Goal: Task Accomplishment & Management: Use online tool/utility

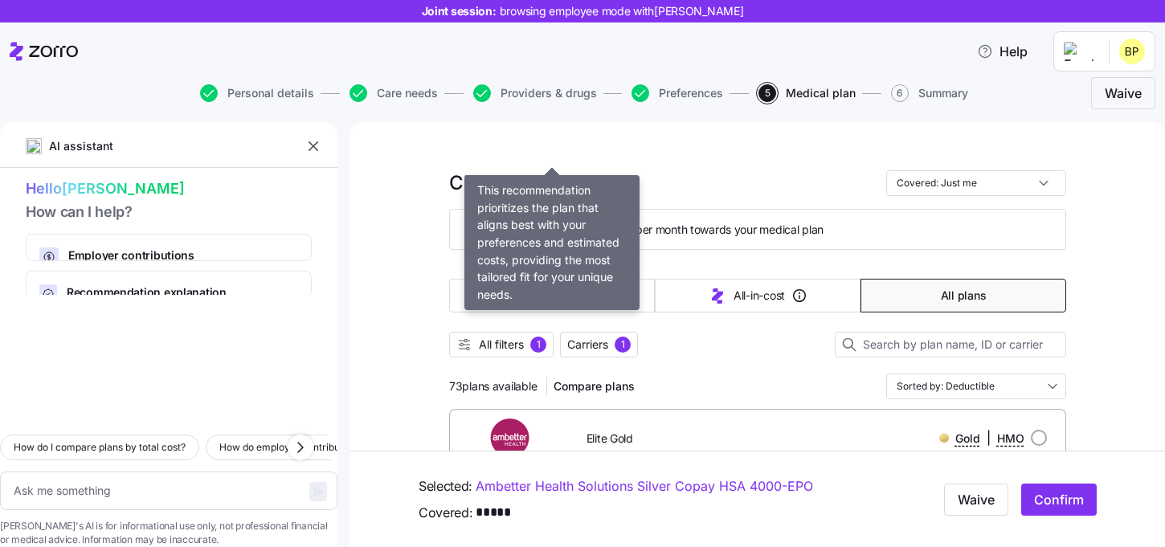
scroll to position [184, 0]
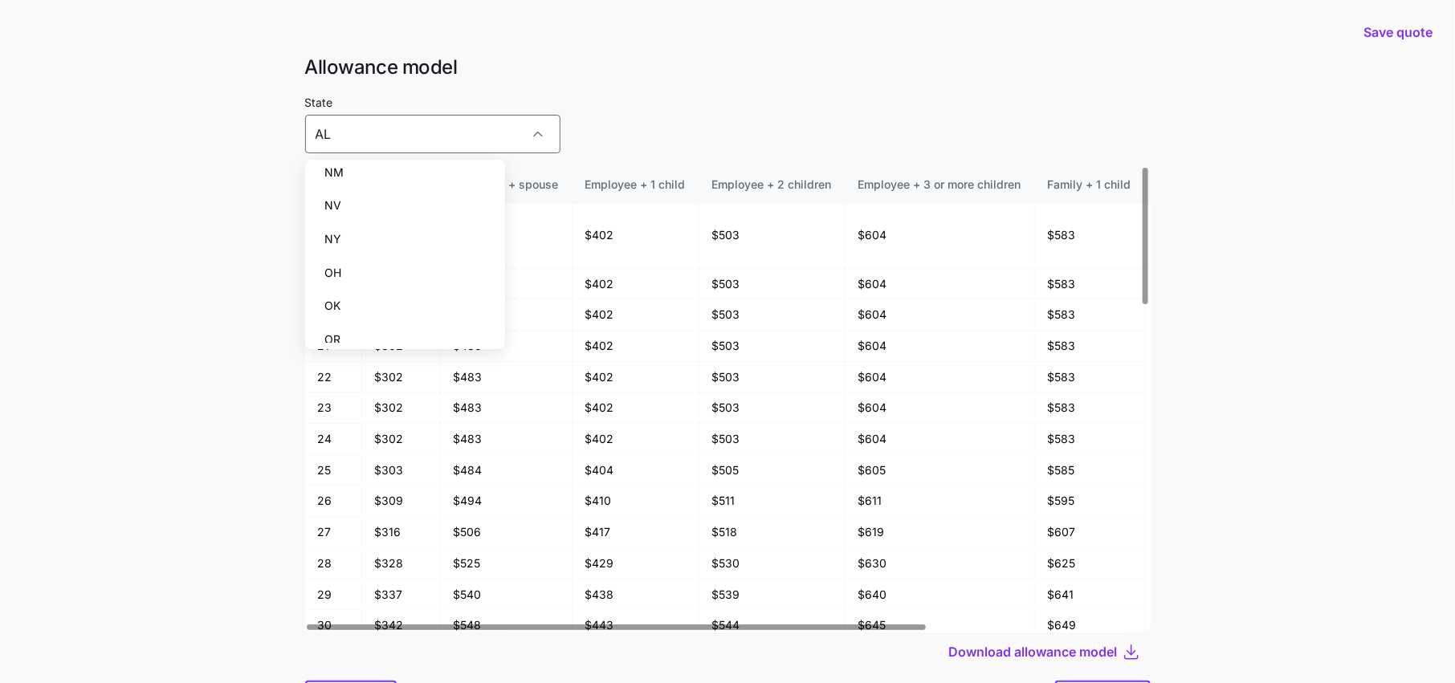
scroll to position [85, 0]
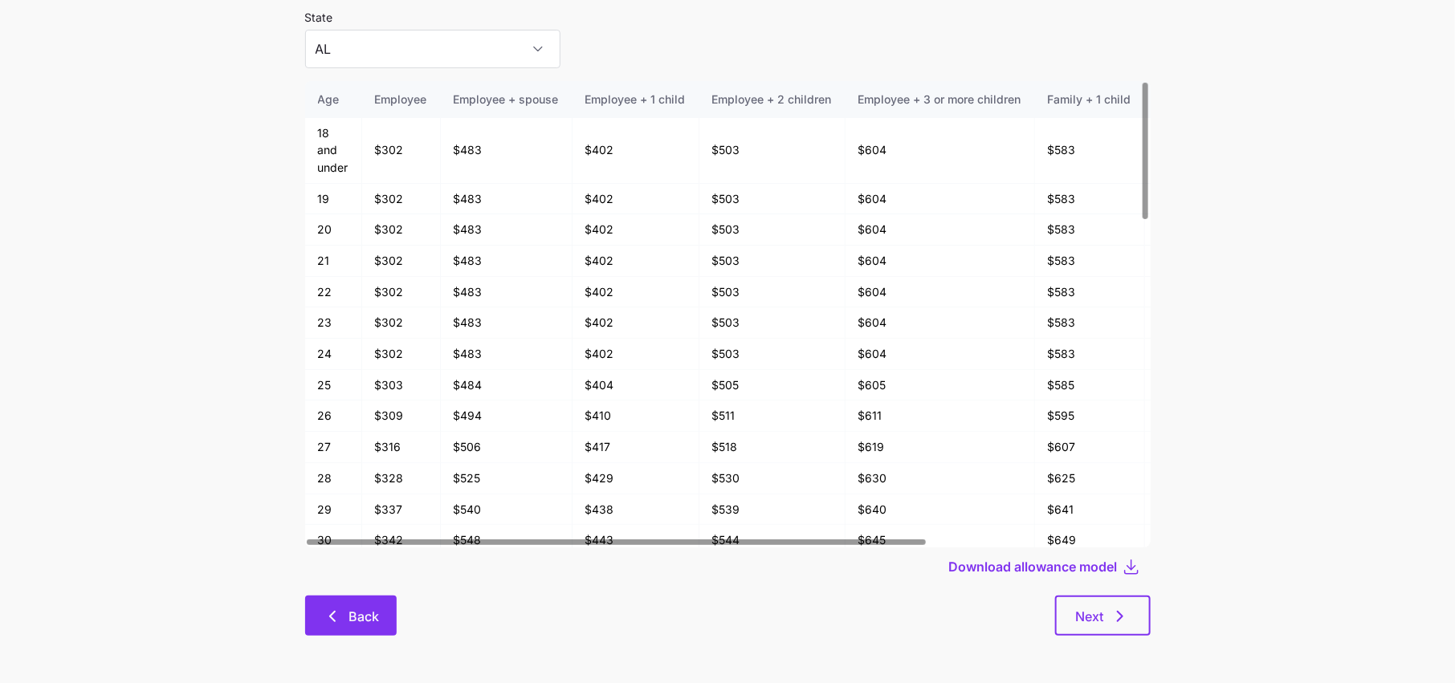
click at [328, 609] on icon "button" at bounding box center [332, 616] width 19 height 19
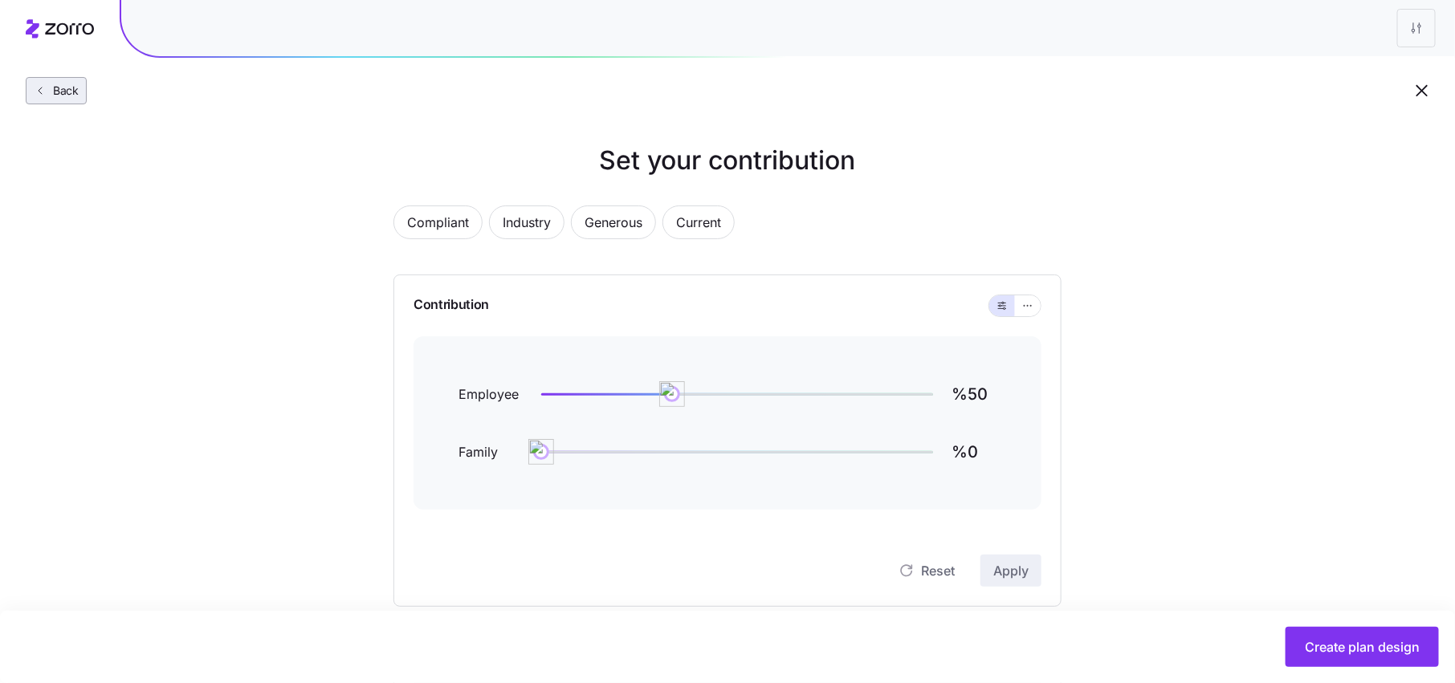
click at [62, 99] on button "Back" at bounding box center [56, 90] width 61 height 27
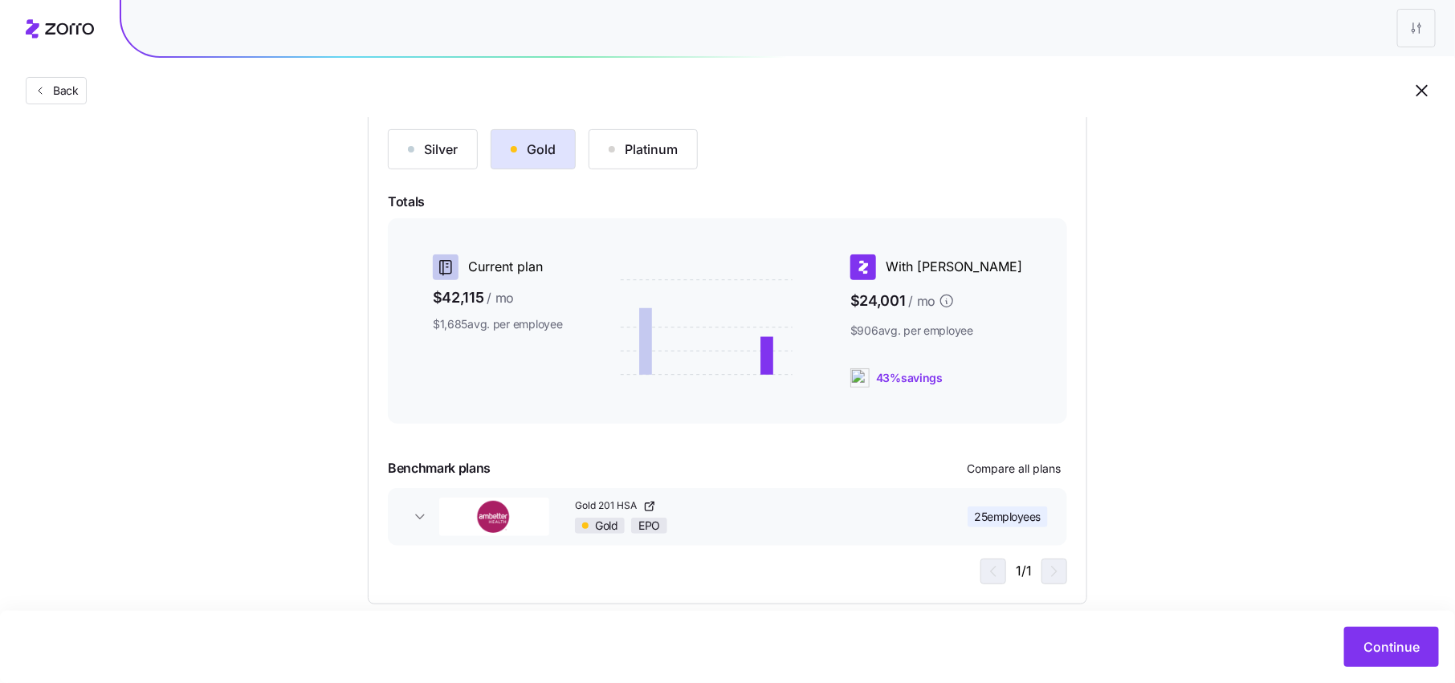
scroll to position [201, 0]
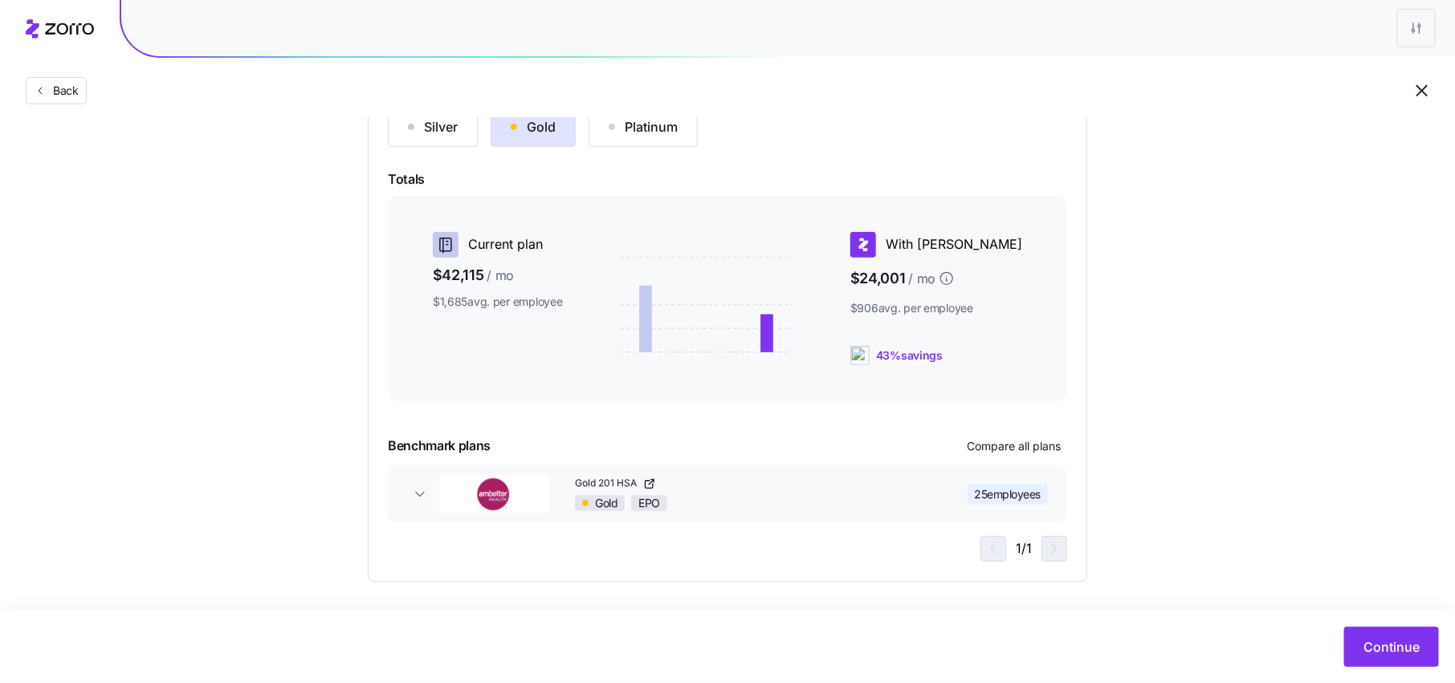
click at [998, 487] on span "25 employees" at bounding box center [1008, 495] width 67 height 16
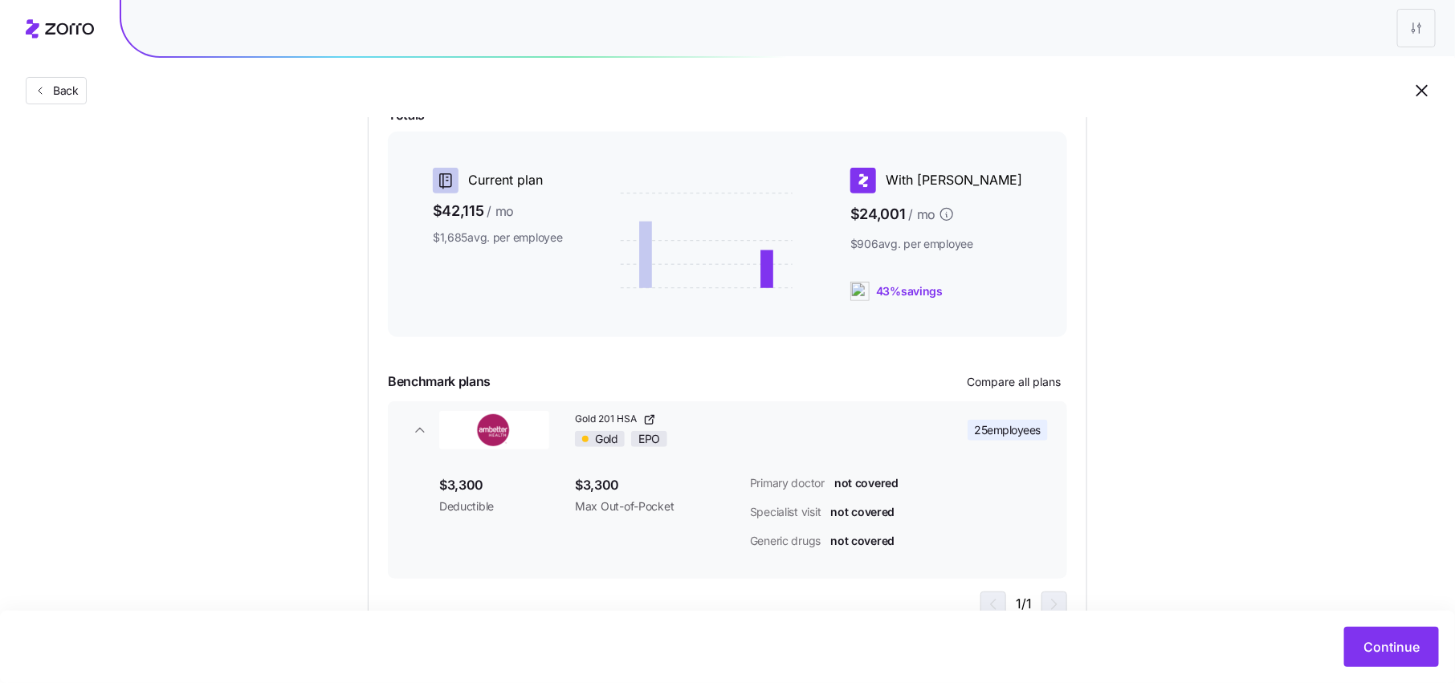
scroll to position [275, 0]
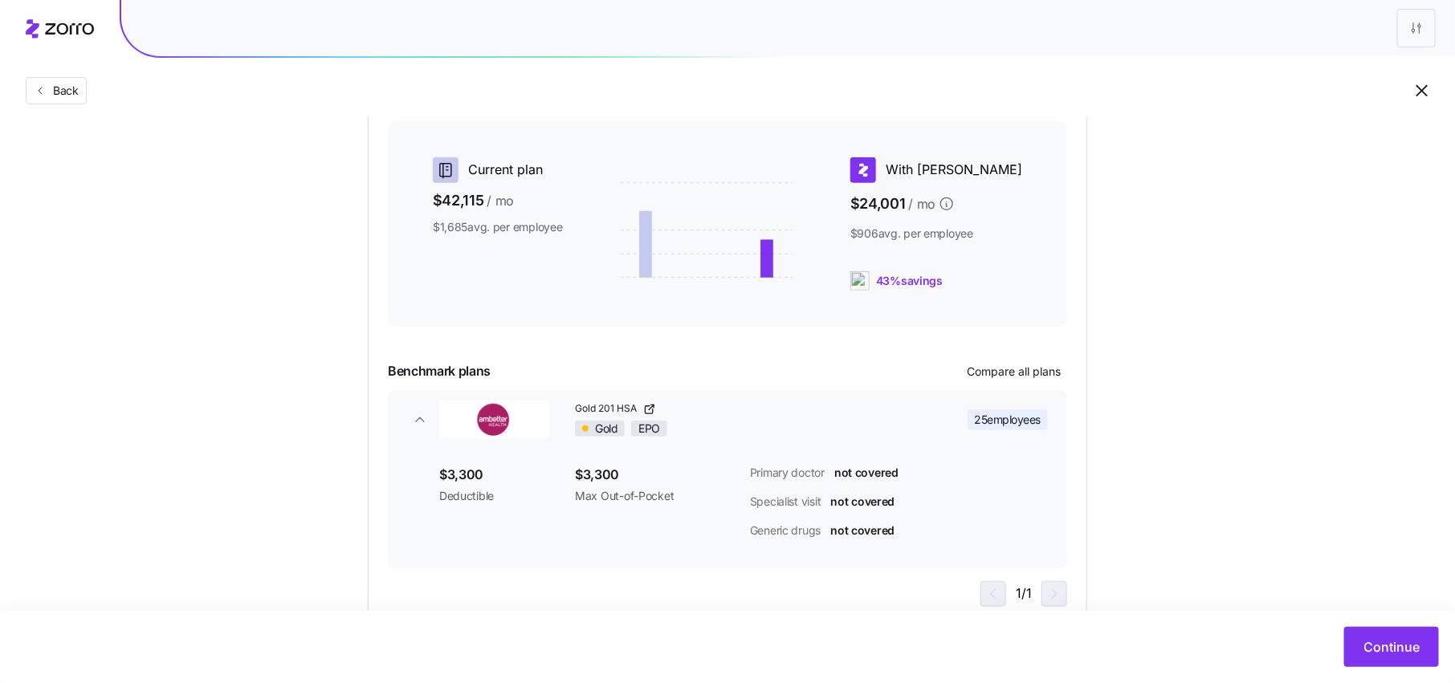
click at [632, 411] on span "Gold 201 HSA" at bounding box center [607, 409] width 65 height 14
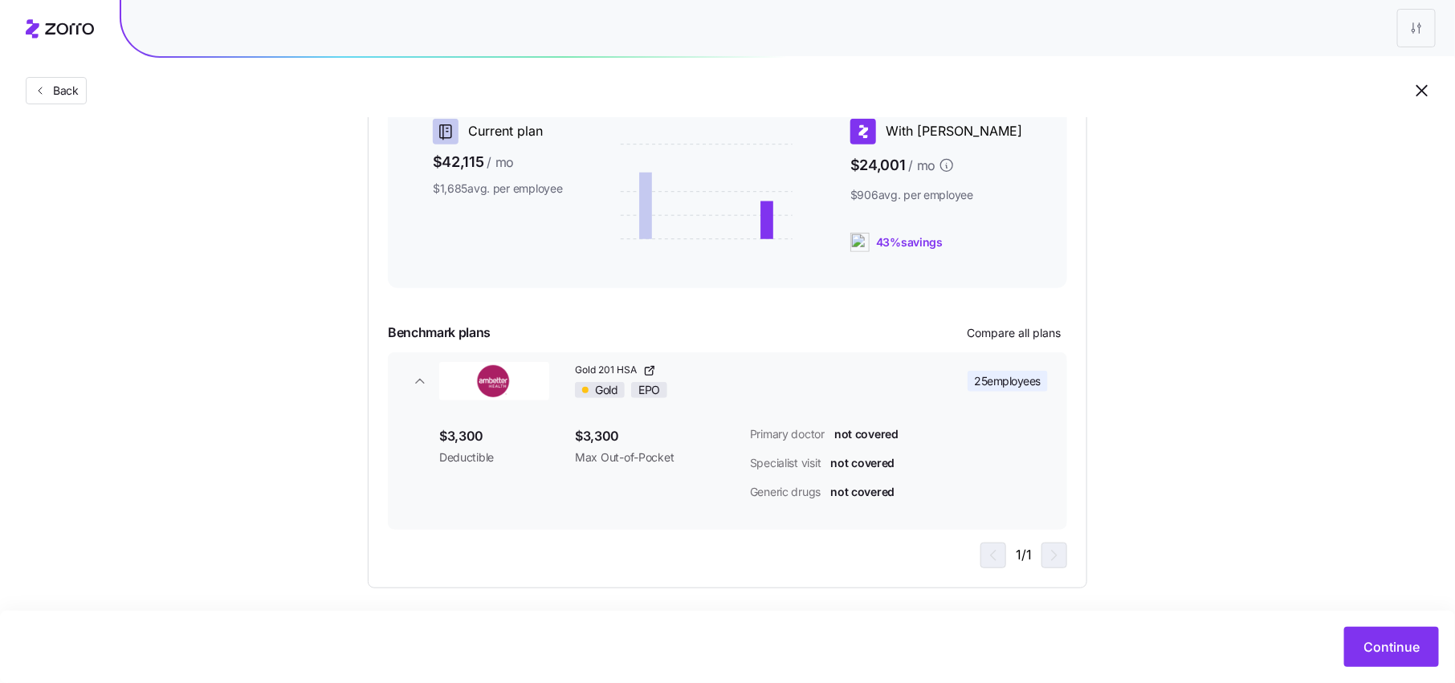
scroll to position [320, 0]
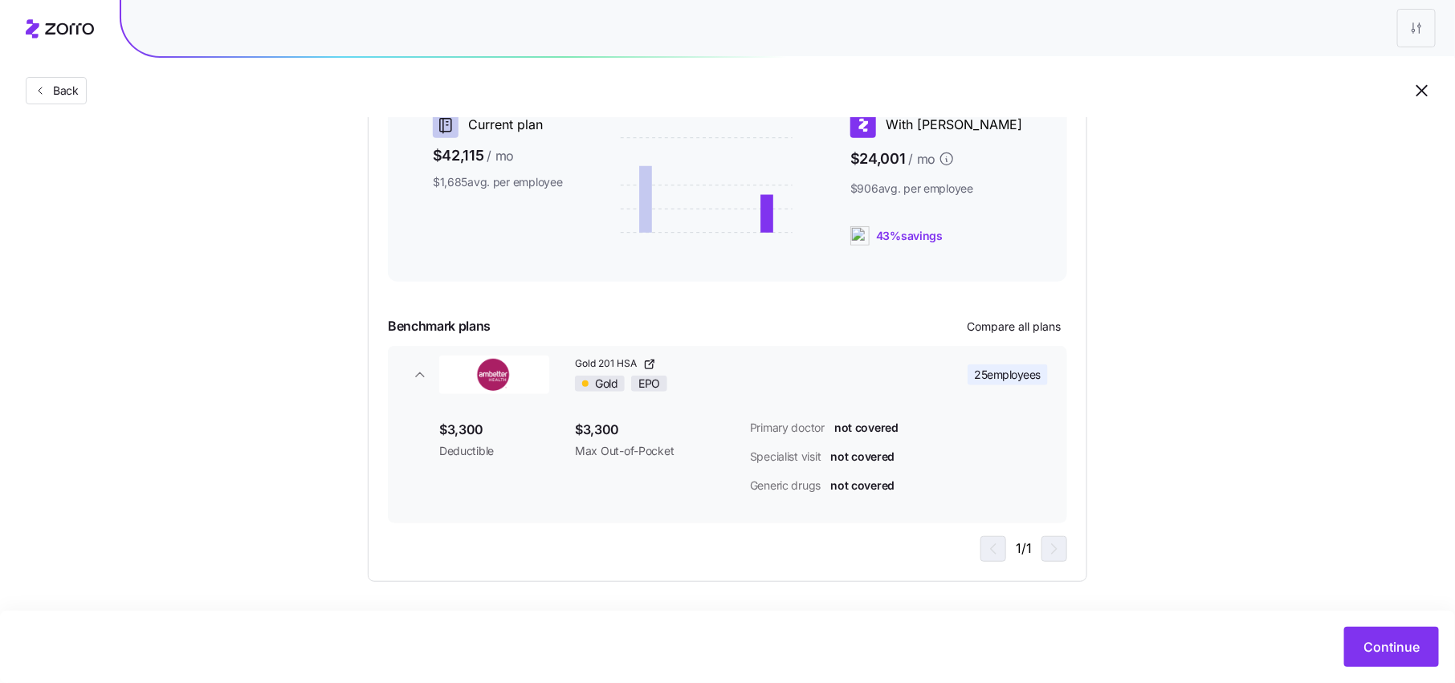
click at [1390, 668] on div "Continue" at bounding box center [727, 647] width 1455 height 72
click at [1394, 627] on div "Continue" at bounding box center [727, 647] width 1423 height 40
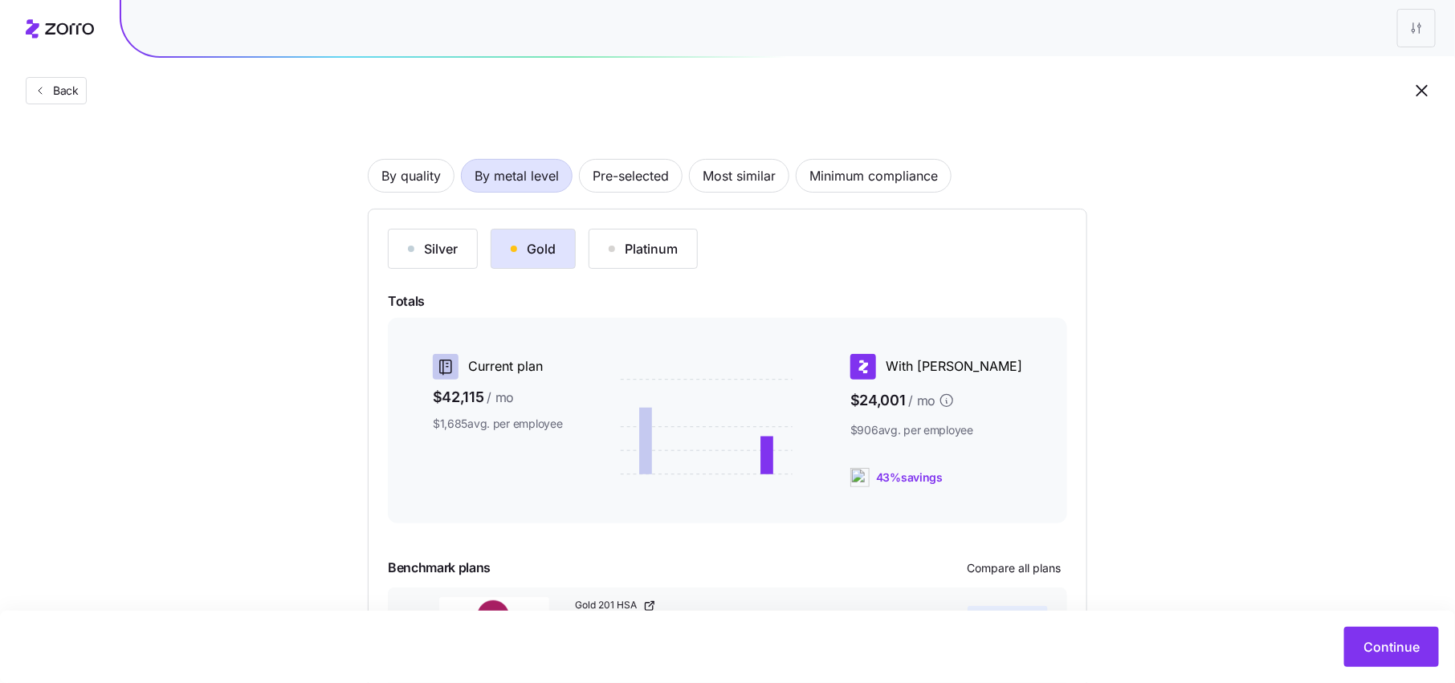
scroll to position [0, 0]
